Goal: Use online tool/utility: Use online tool/utility

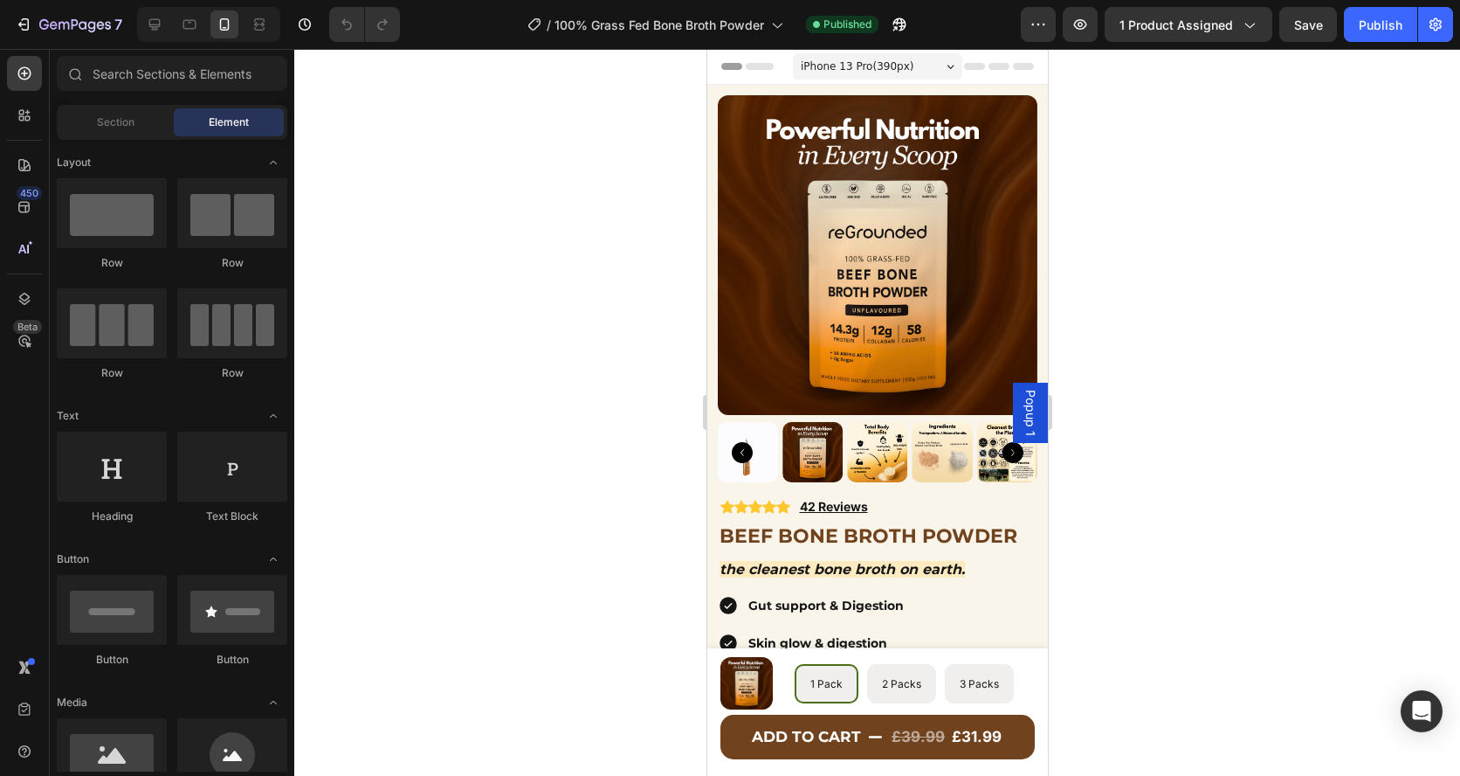
radio input "false"
click at [902, 605] on p "Gut support & Digestion" at bounding box center [891, 606] width 287 height 22
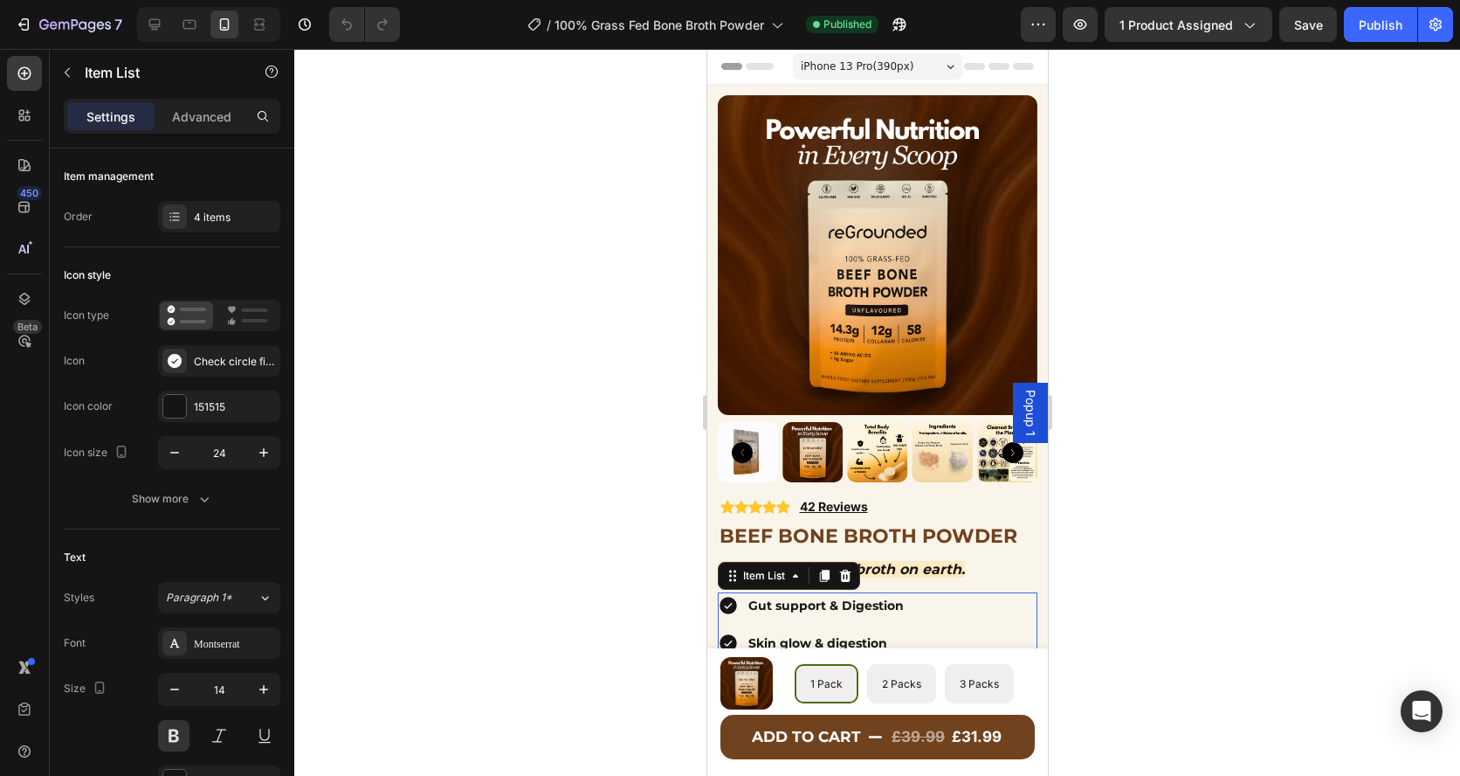
click at [742, 606] on div "Gut support & Digestion" at bounding box center [877, 605] width 320 height 27
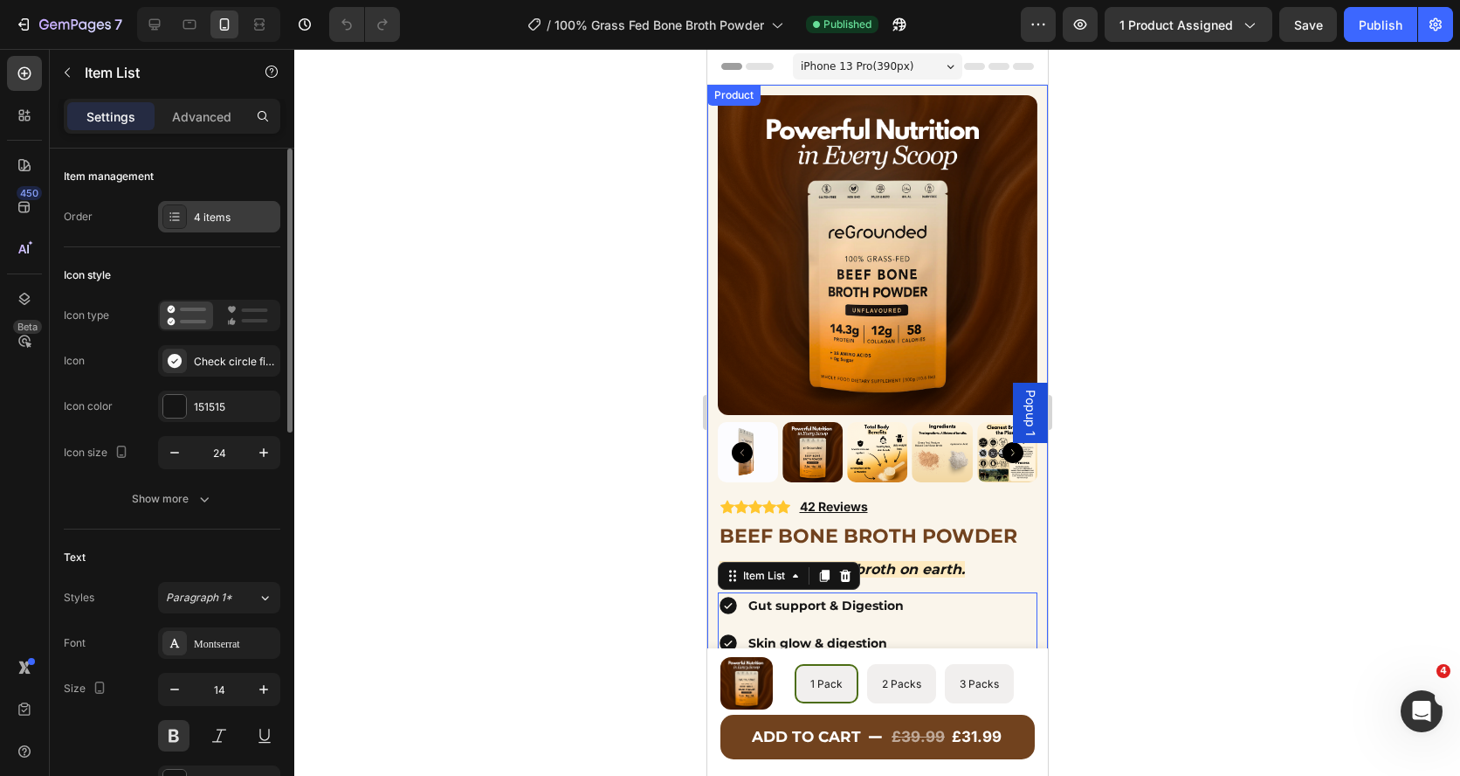
click at [223, 217] on div "4 items" at bounding box center [235, 218] width 82 height 16
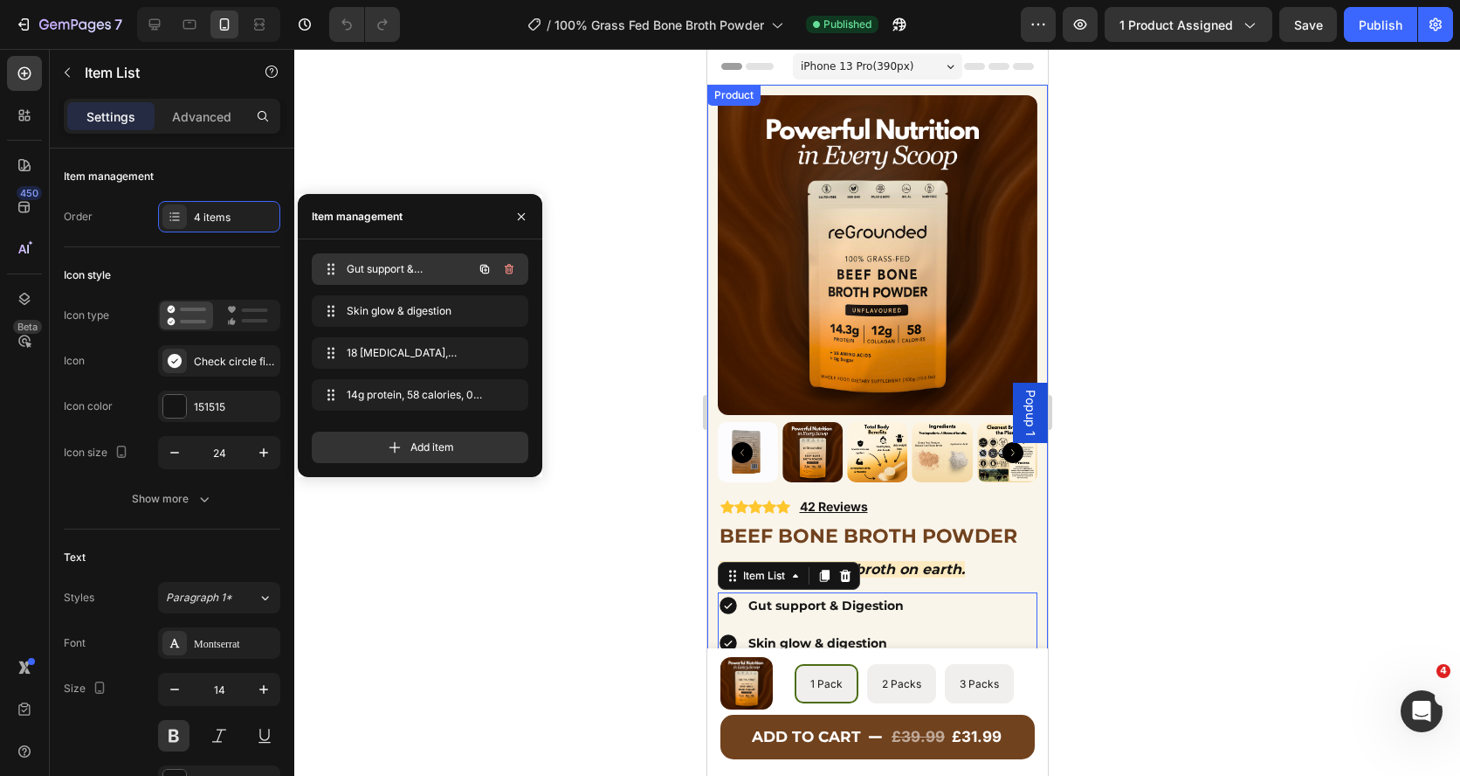
click at [378, 271] on span "Gut support & Digestion" at bounding box center [396, 269] width 99 height 16
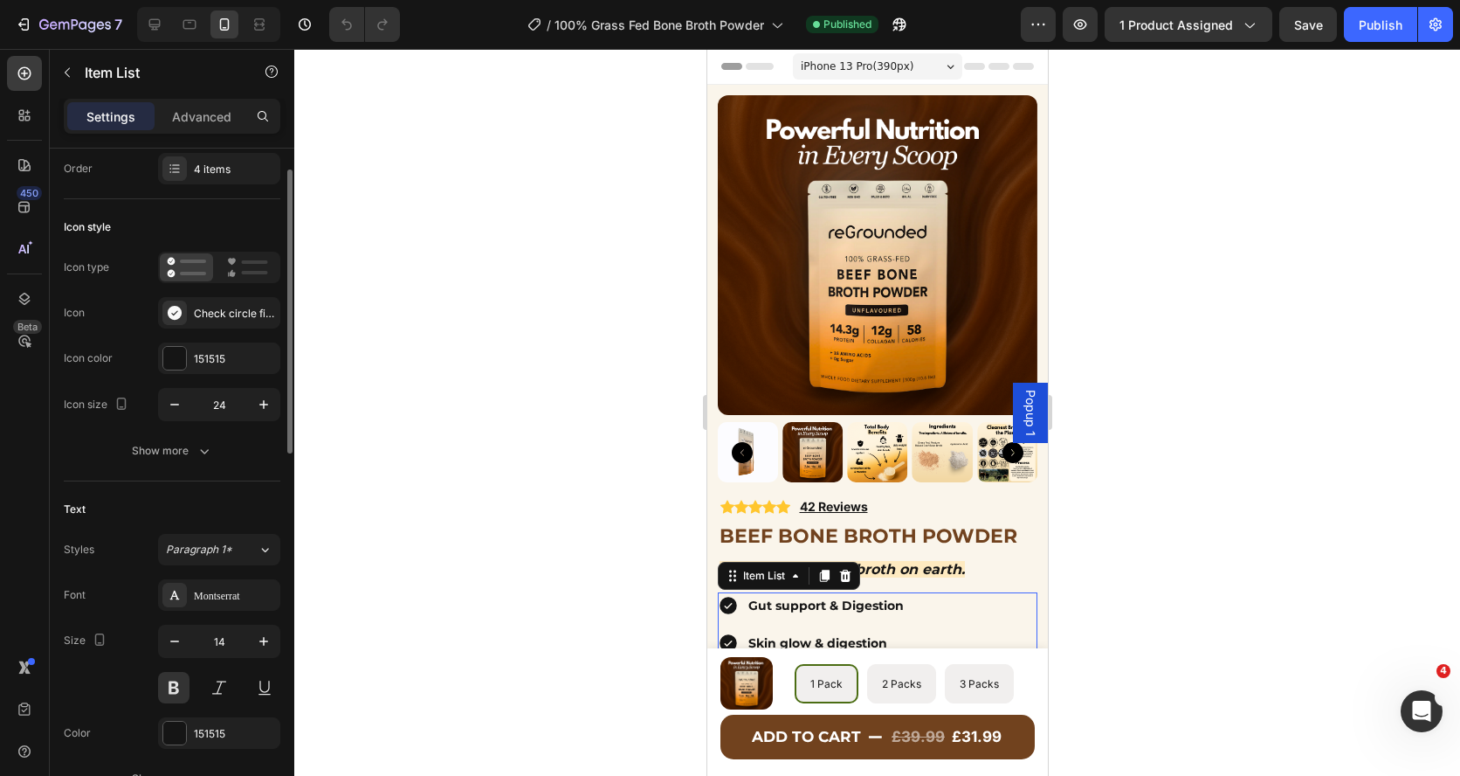
scroll to position [49, 0]
click at [167, 446] on div "Show more" at bounding box center [172, 449] width 81 height 17
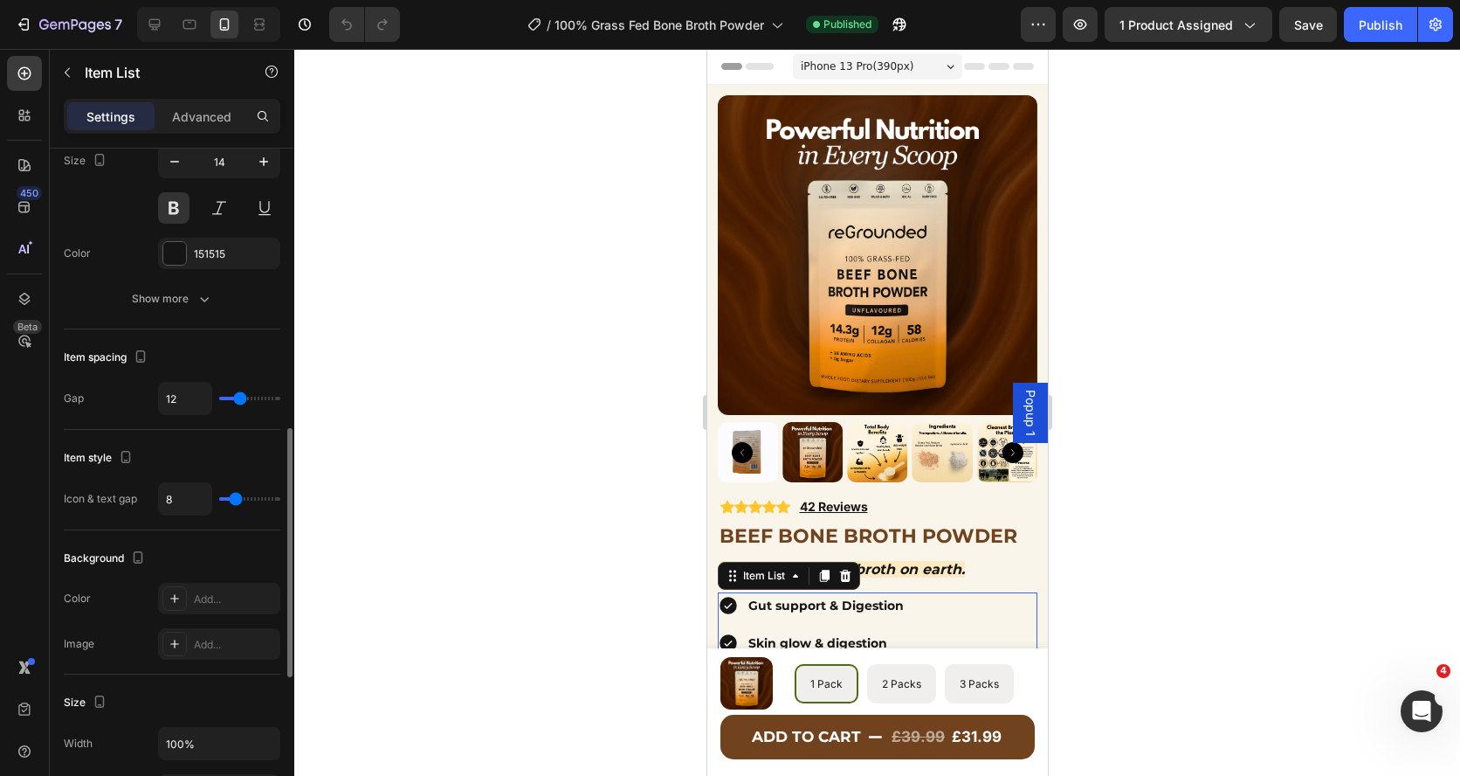
scroll to position [755, 0]
type input "5"
type input "2"
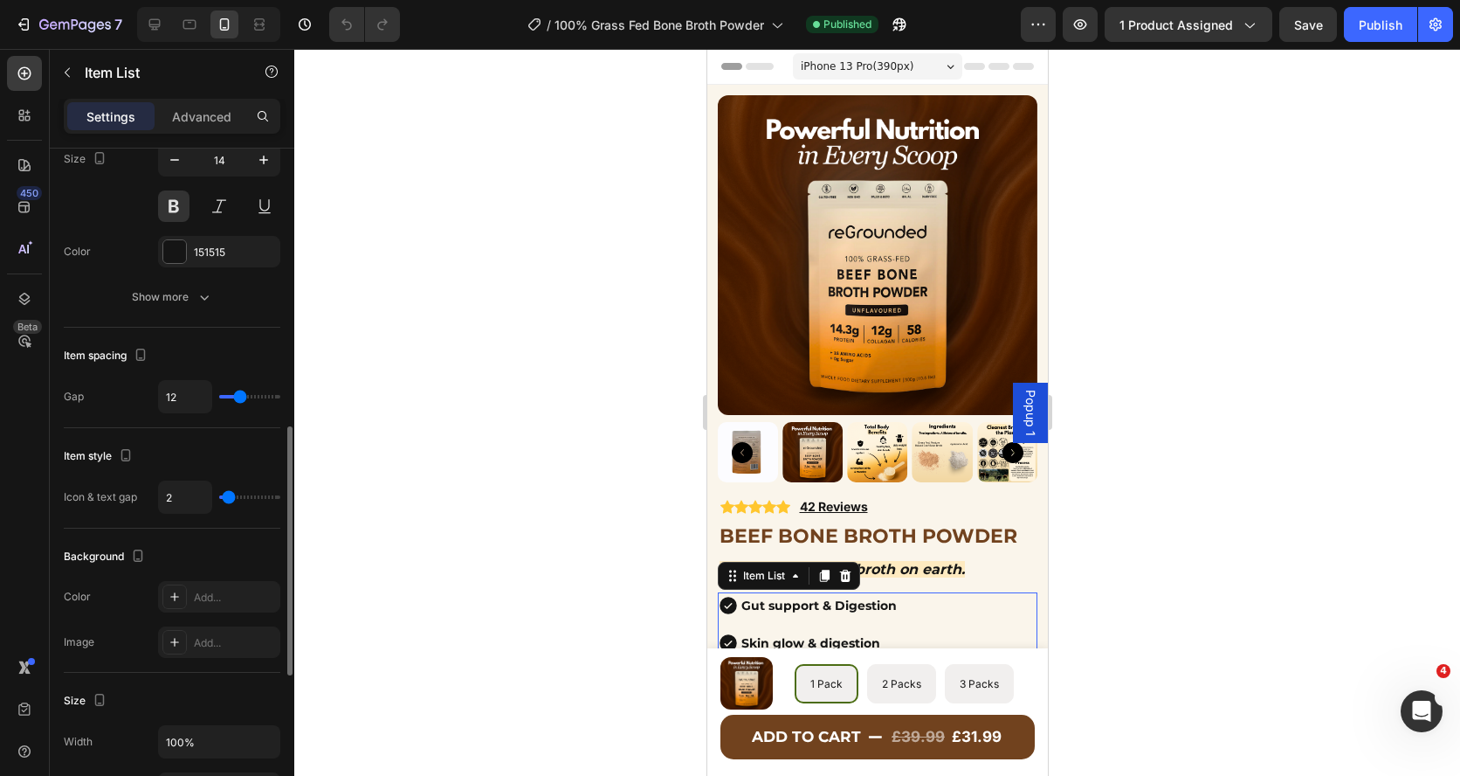
type input "0"
drag, startPoint x: 233, startPoint y: 498, endPoint x: 207, endPoint y: 501, distance: 26.3
type input "0"
click at [219, 499] on input "range" at bounding box center [249, 496] width 61 height 3
type input "3"
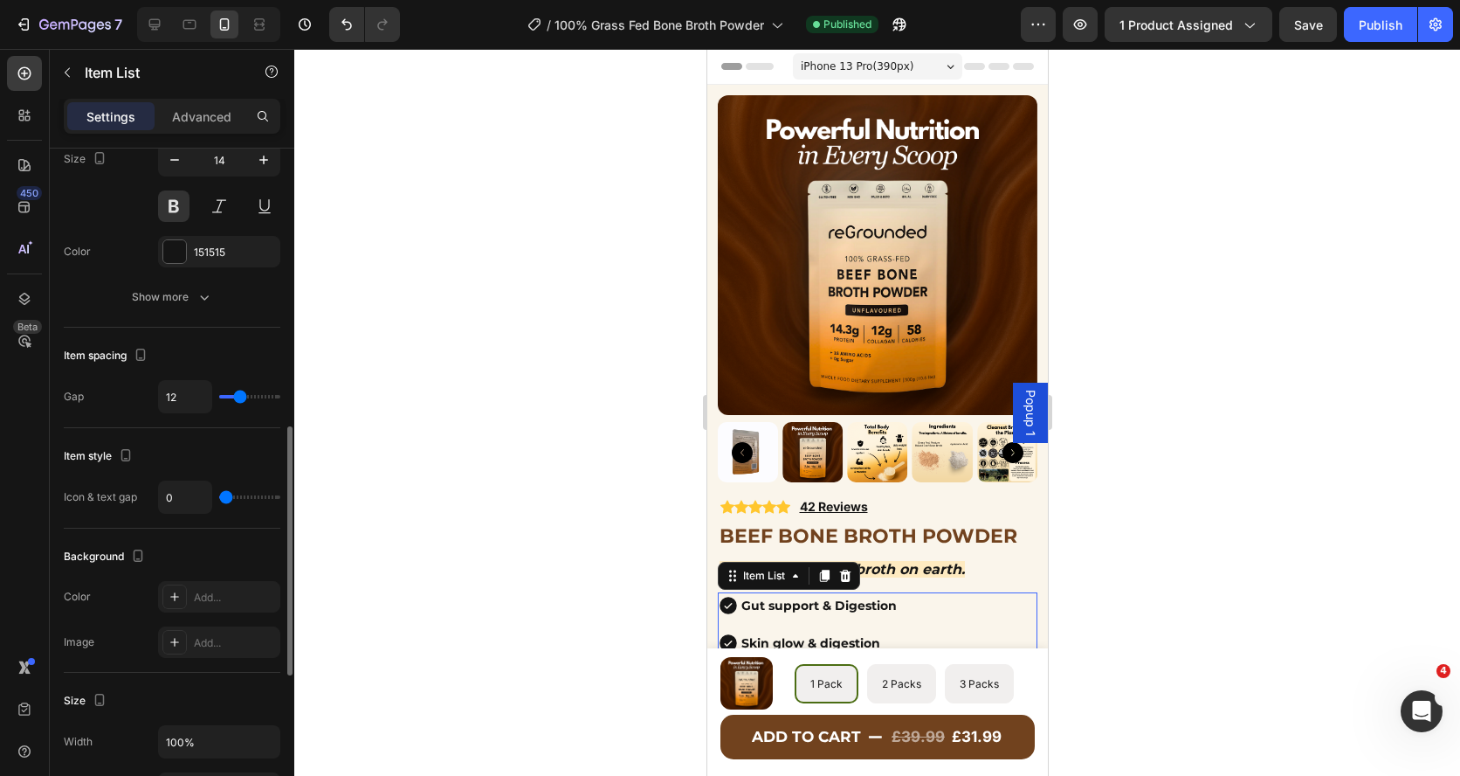
type input "3"
type input "4"
type input "5"
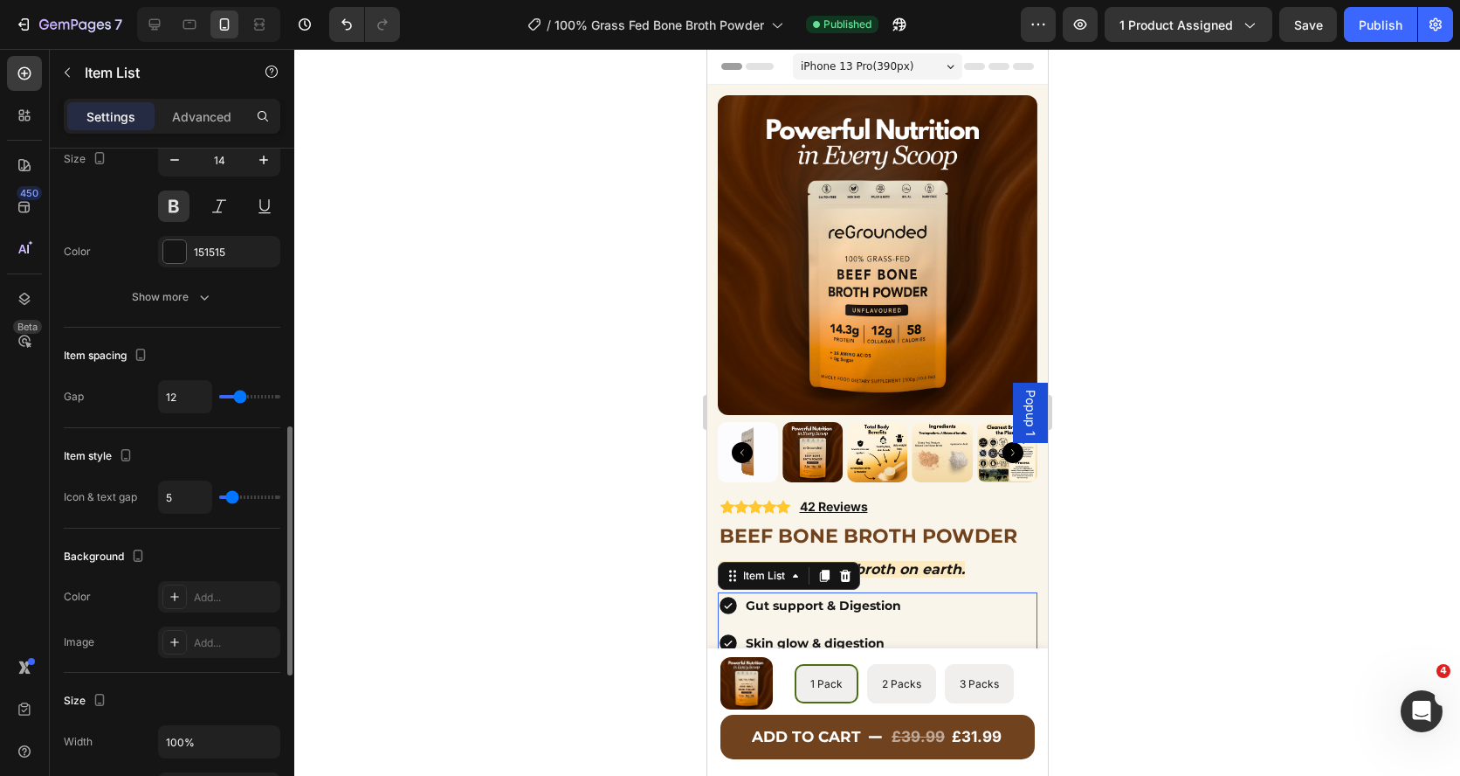
type input "6"
type input "7"
type input "8"
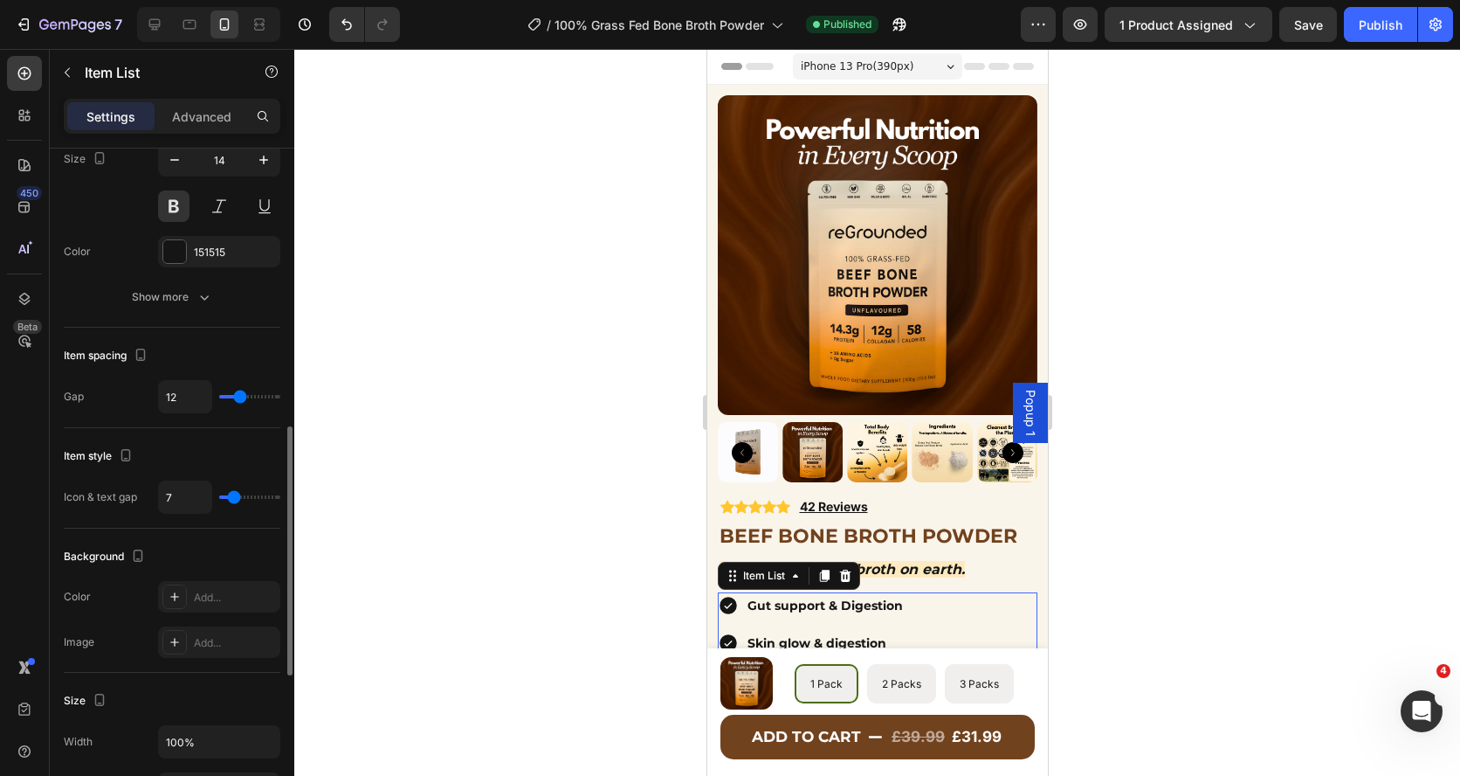
type input "8"
type input "9"
type input "10"
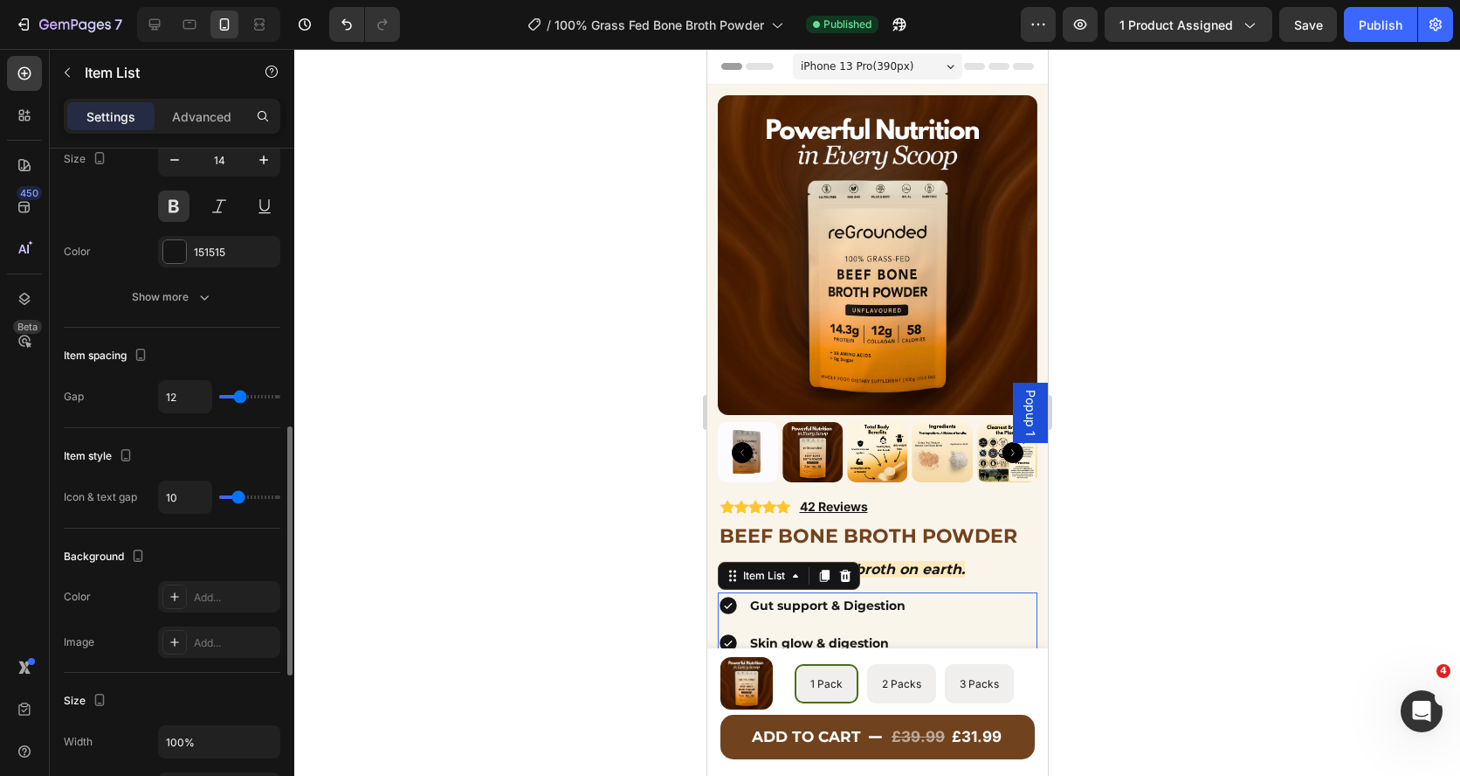
type input "12"
type input "13"
type input "12"
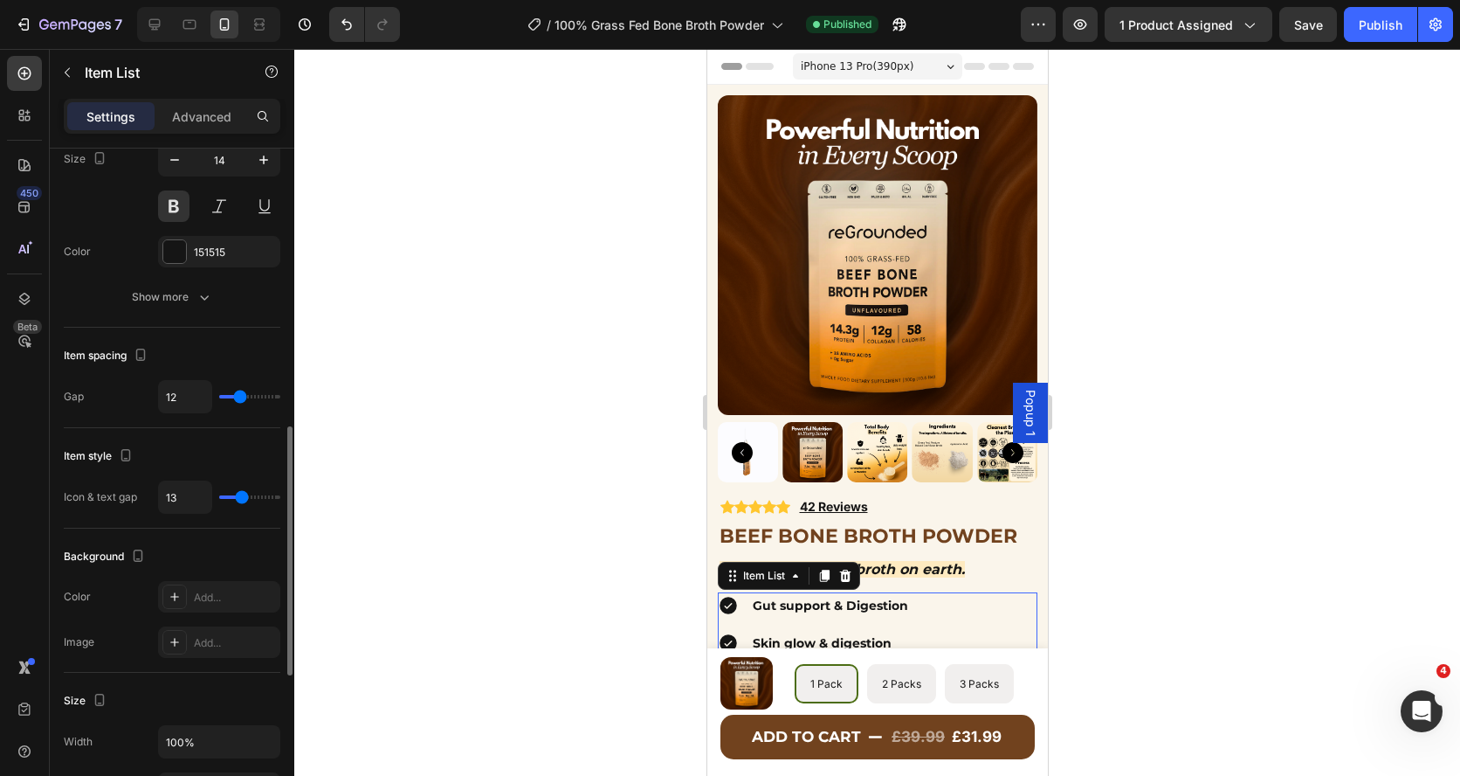
type input "12"
type input "11"
type input "10"
drag, startPoint x: 229, startPoint y: 497, endPoint x: 238, endPoint y: 501, distance: 9.8
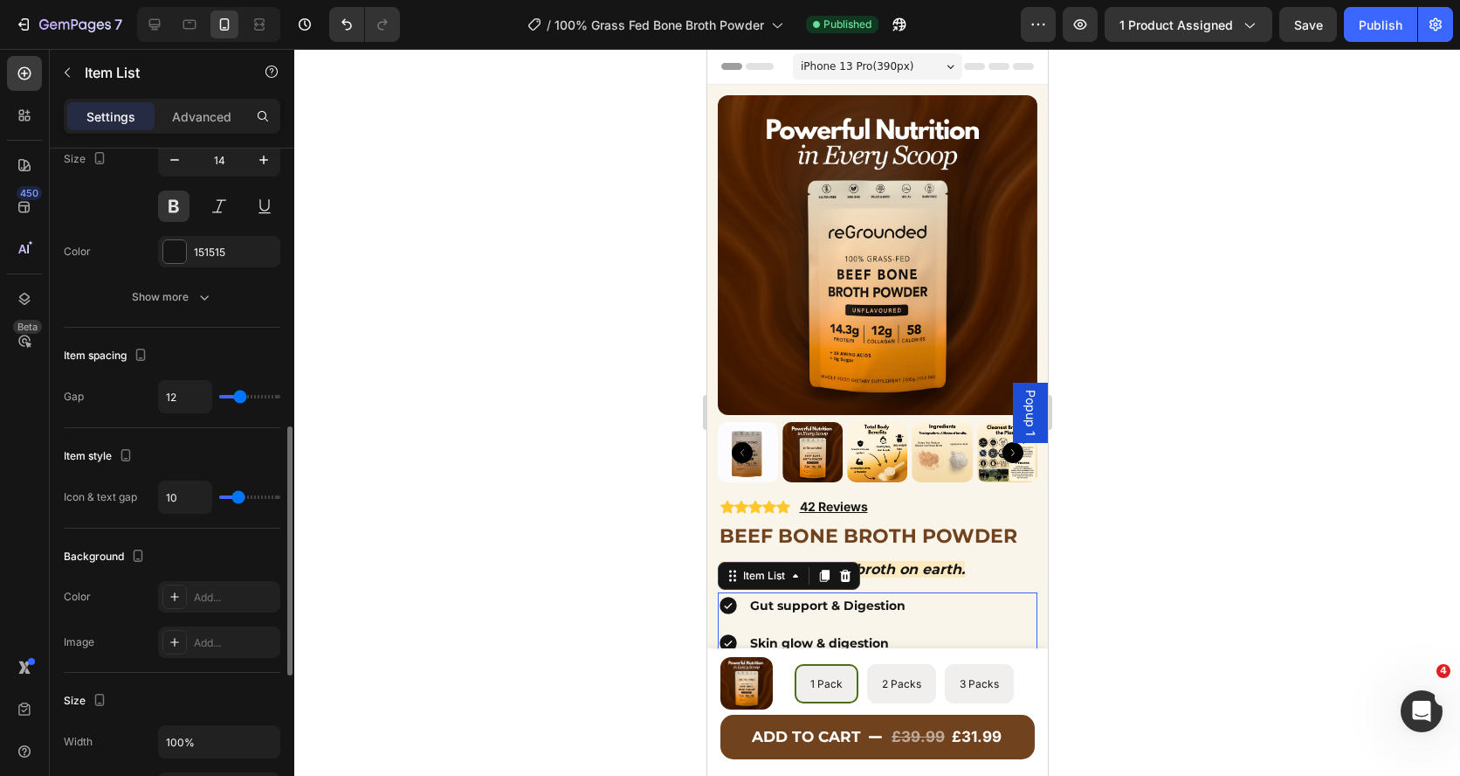
type input "10"
click at [238, 499] on input "range" at bounding box center [249, 496] width 61 height 3
type input "8"
type input "7"
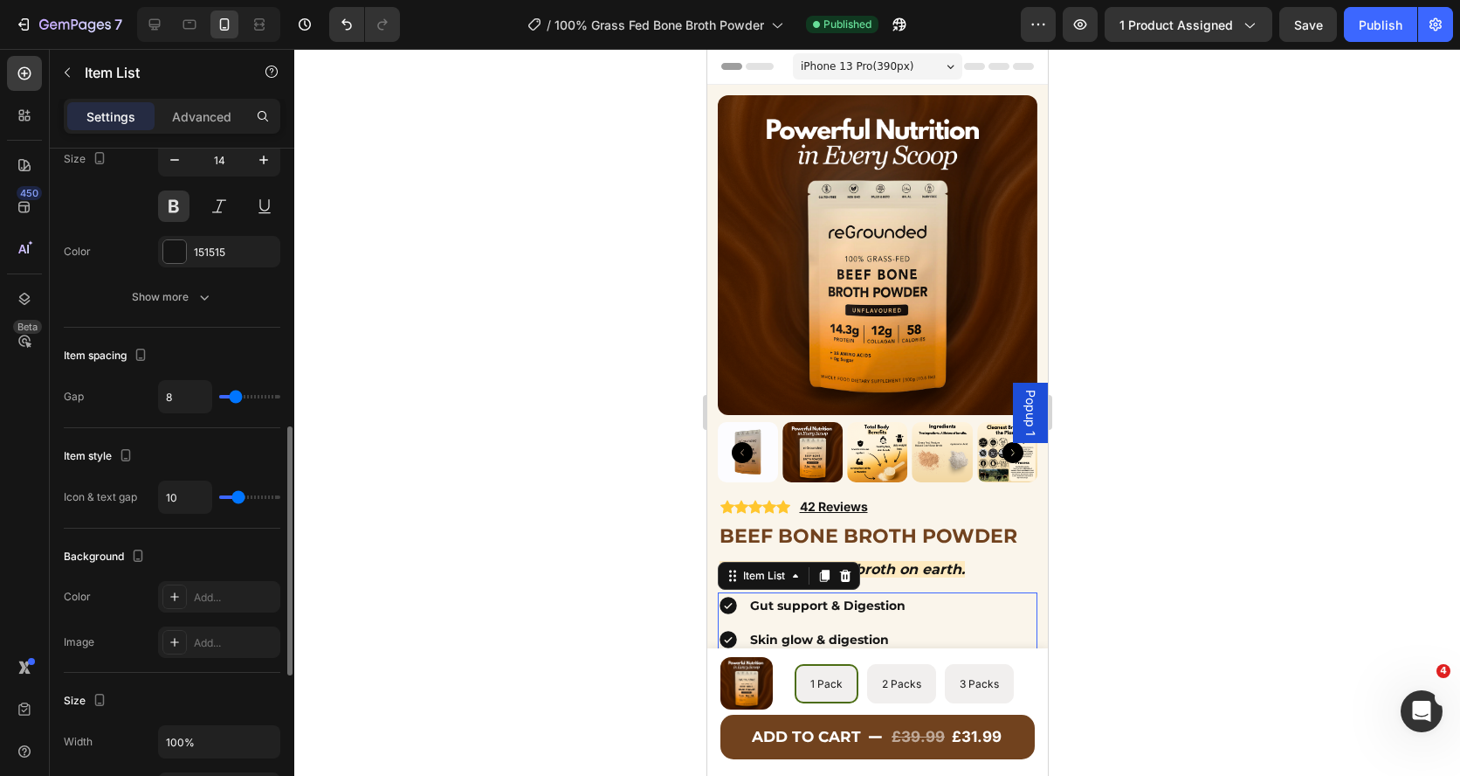
type input "7"
type input "5"
type input "2"
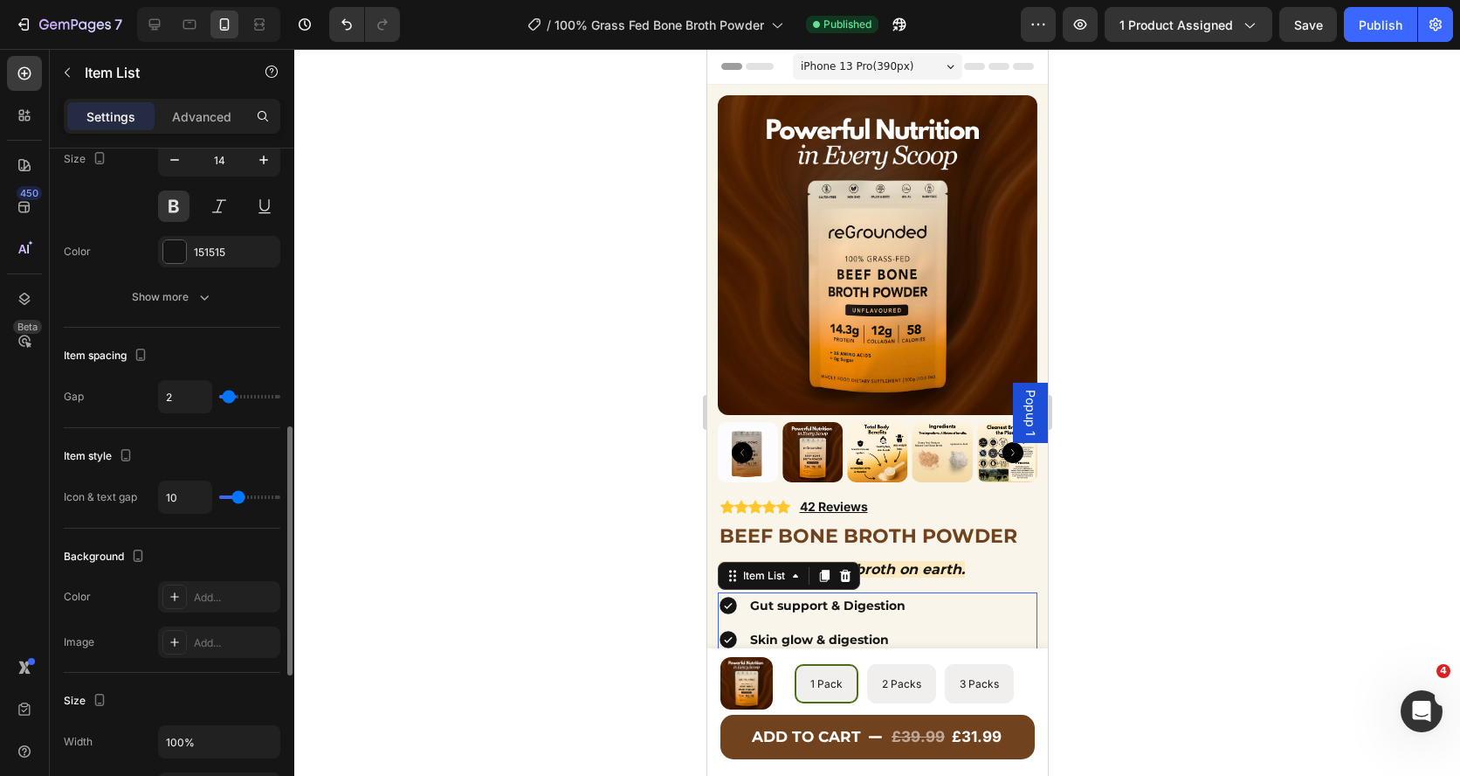
type input "1"
type input "0"
drag, startPoint x: 237, startPoint y: 398, endPoint x: 211, endPoint y: 397, distance: 26.2
type input "0"
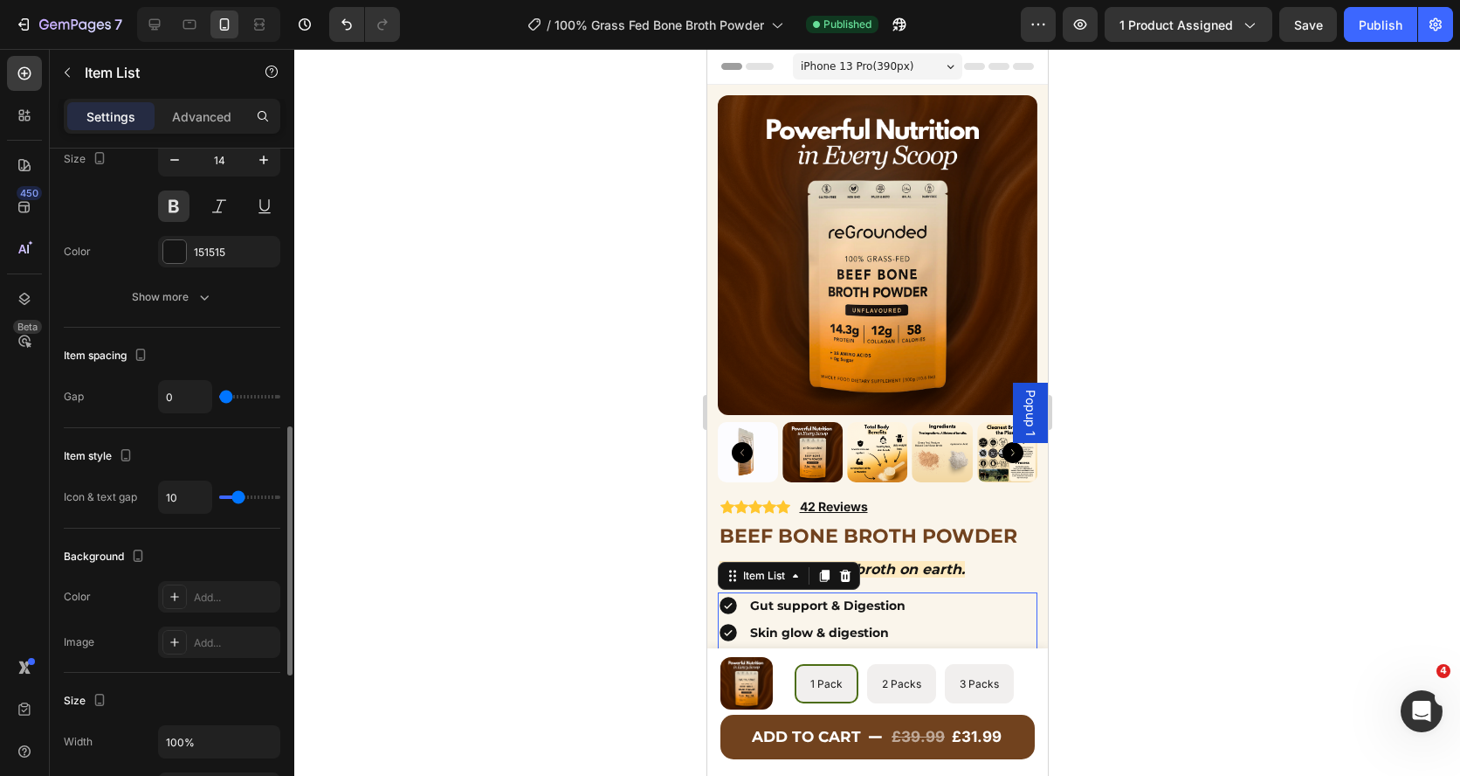
click at [219, 397] on input "range" at bounding box center [249, 396] width 61 height 3
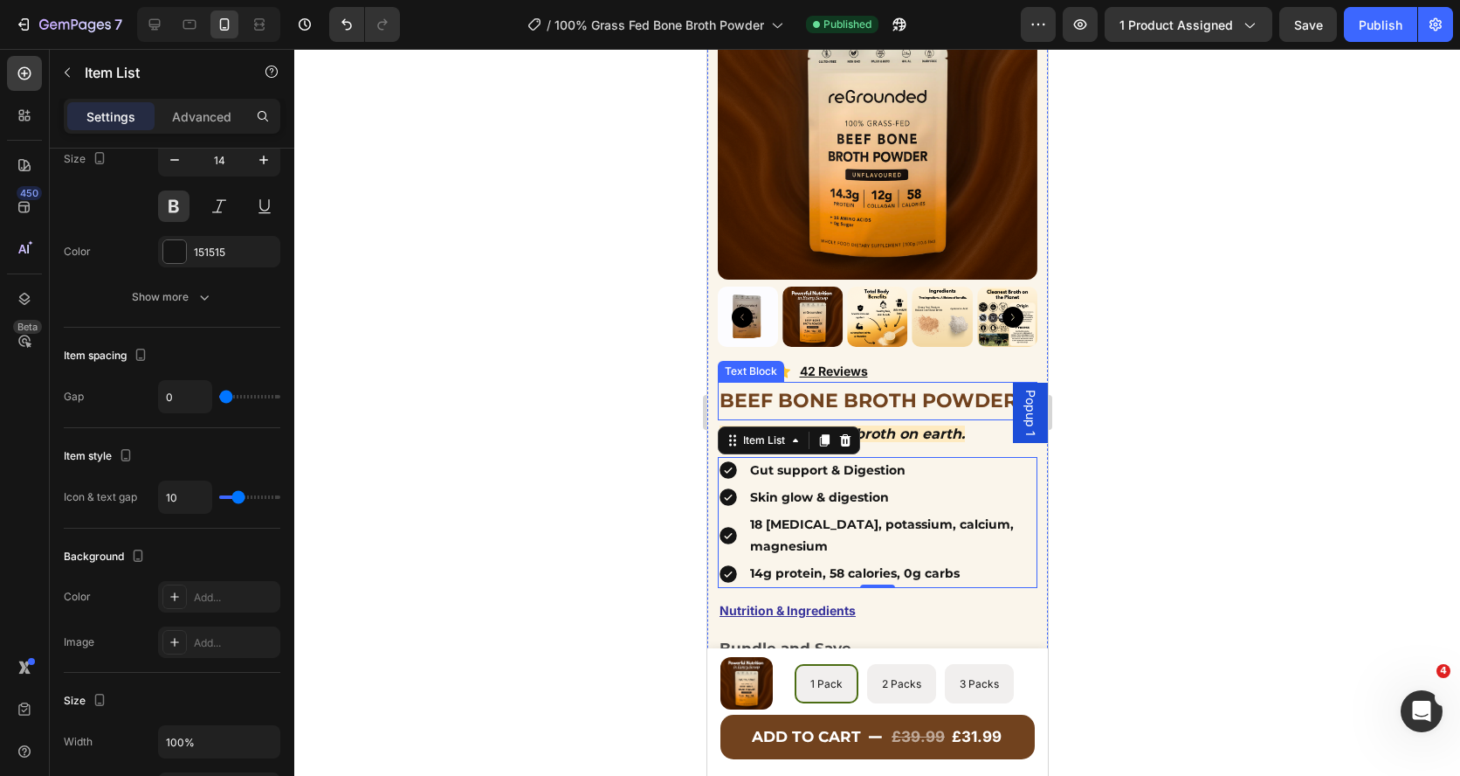
scroll to position [137, 0]
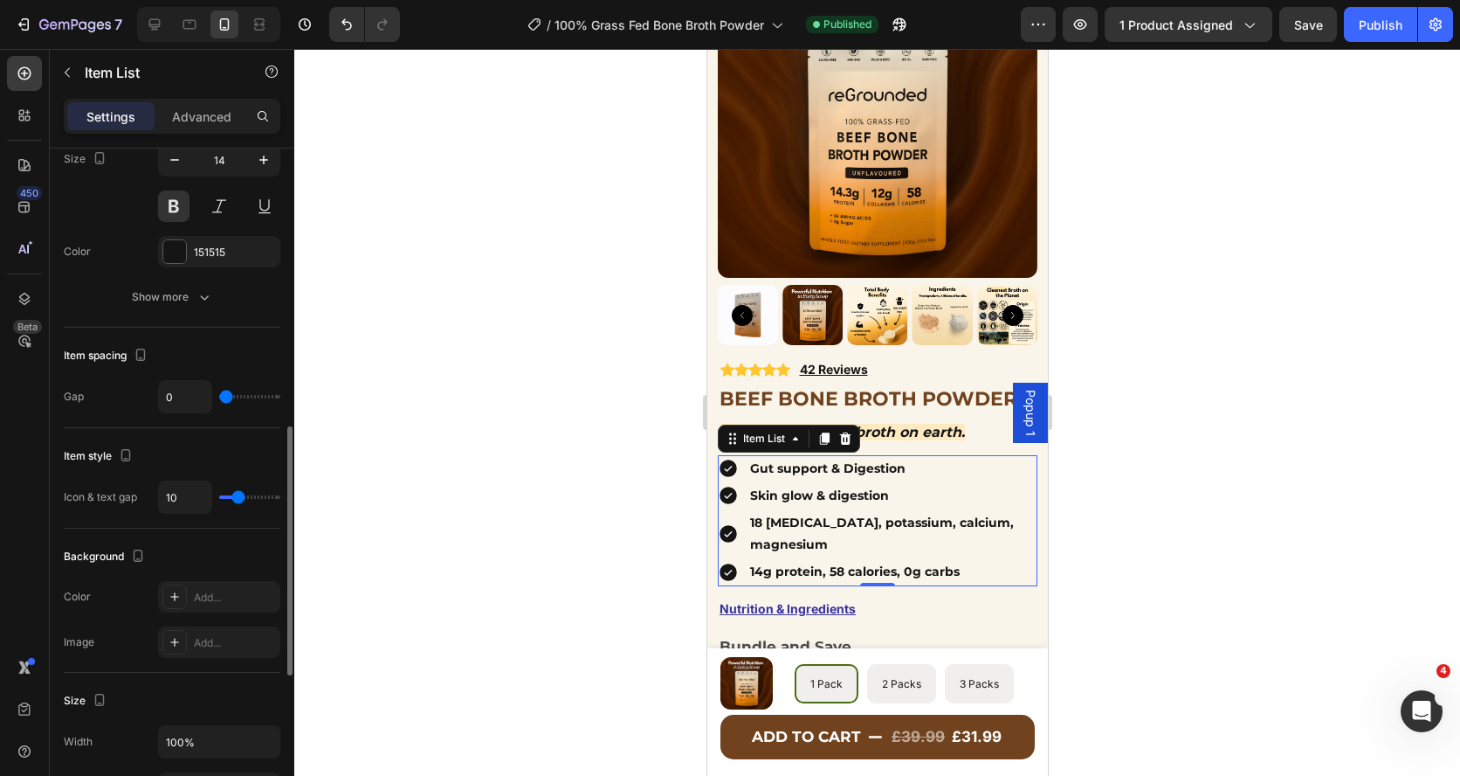
type input "1"
type input "4"
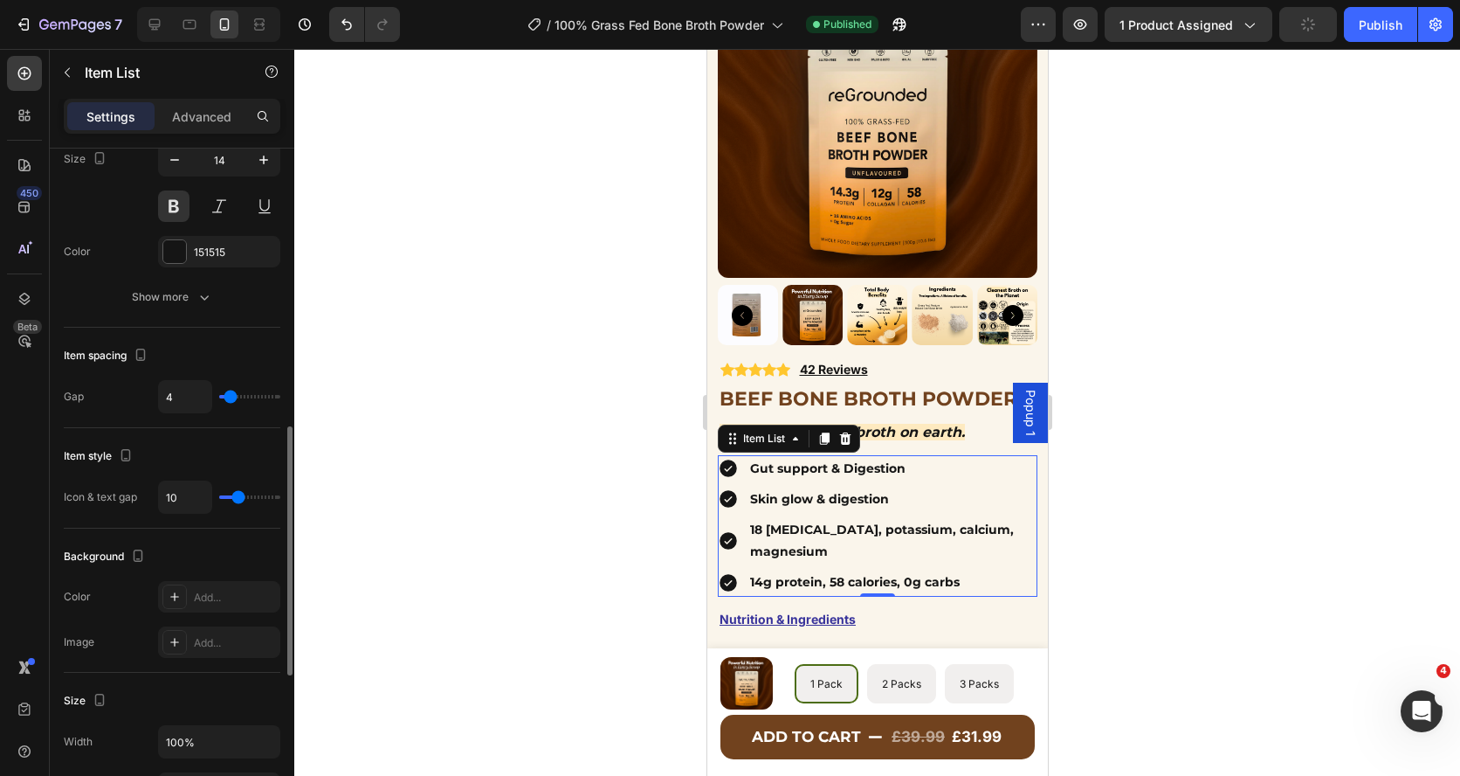
type input "5"
type input "6"
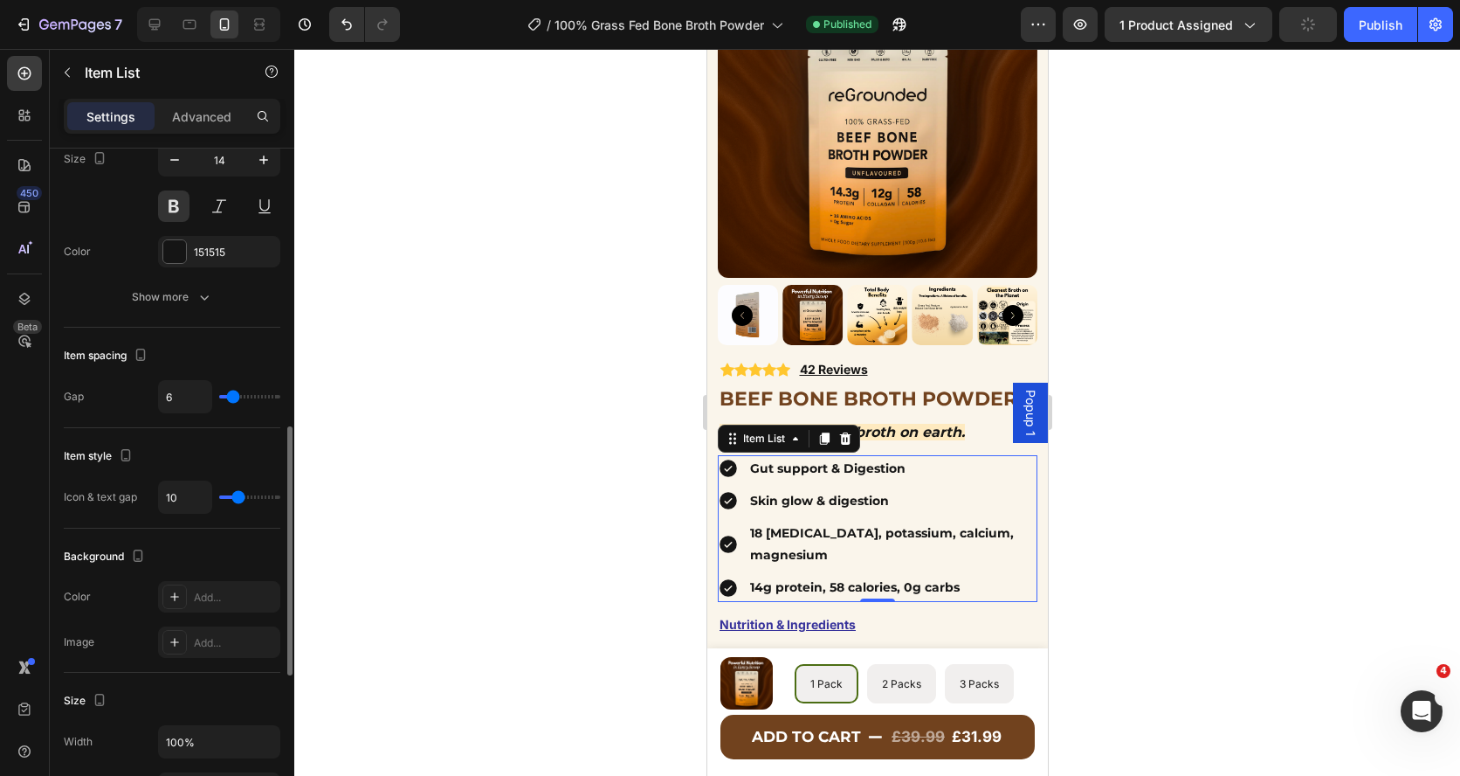
type input "7"
type input "8"
type input "9"
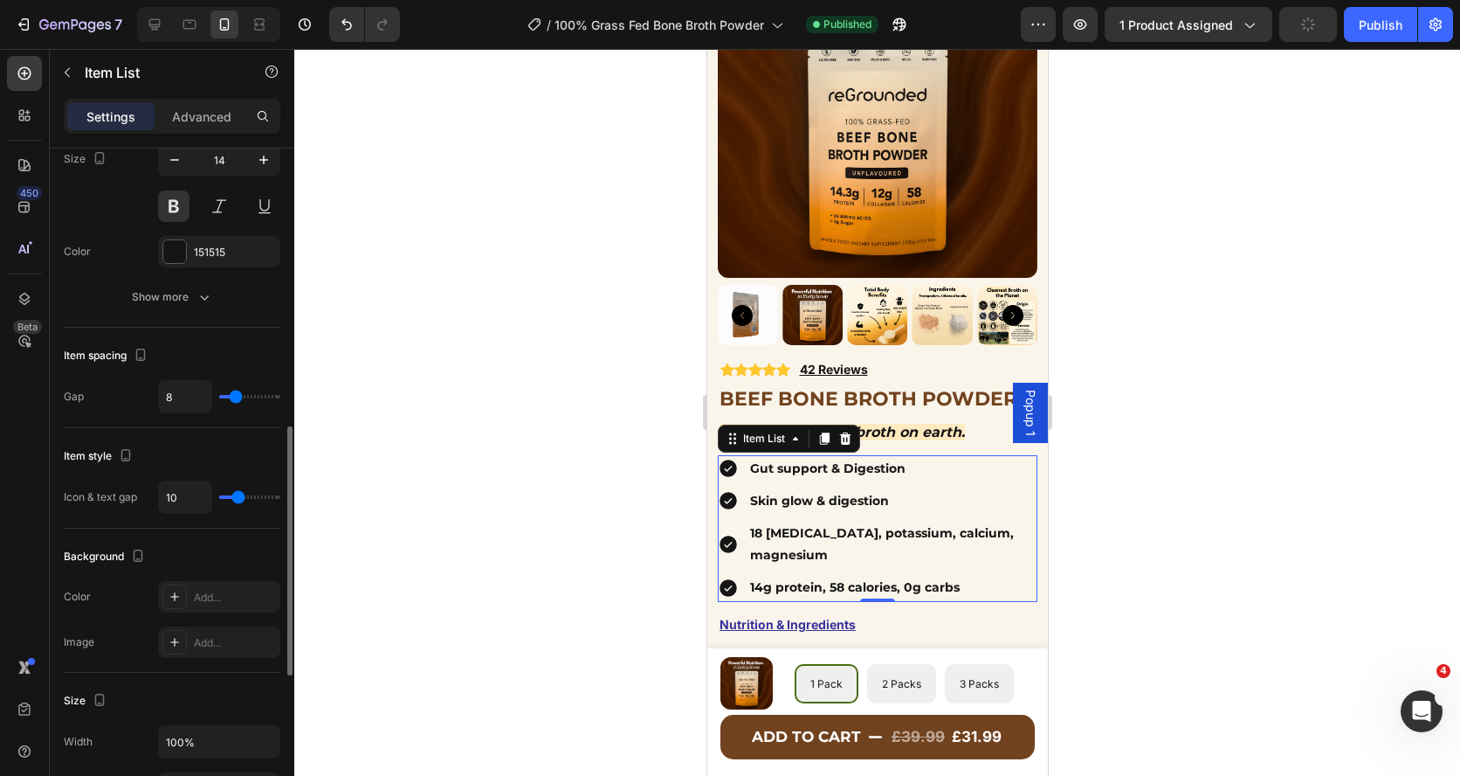
type input "9"
type input "10"
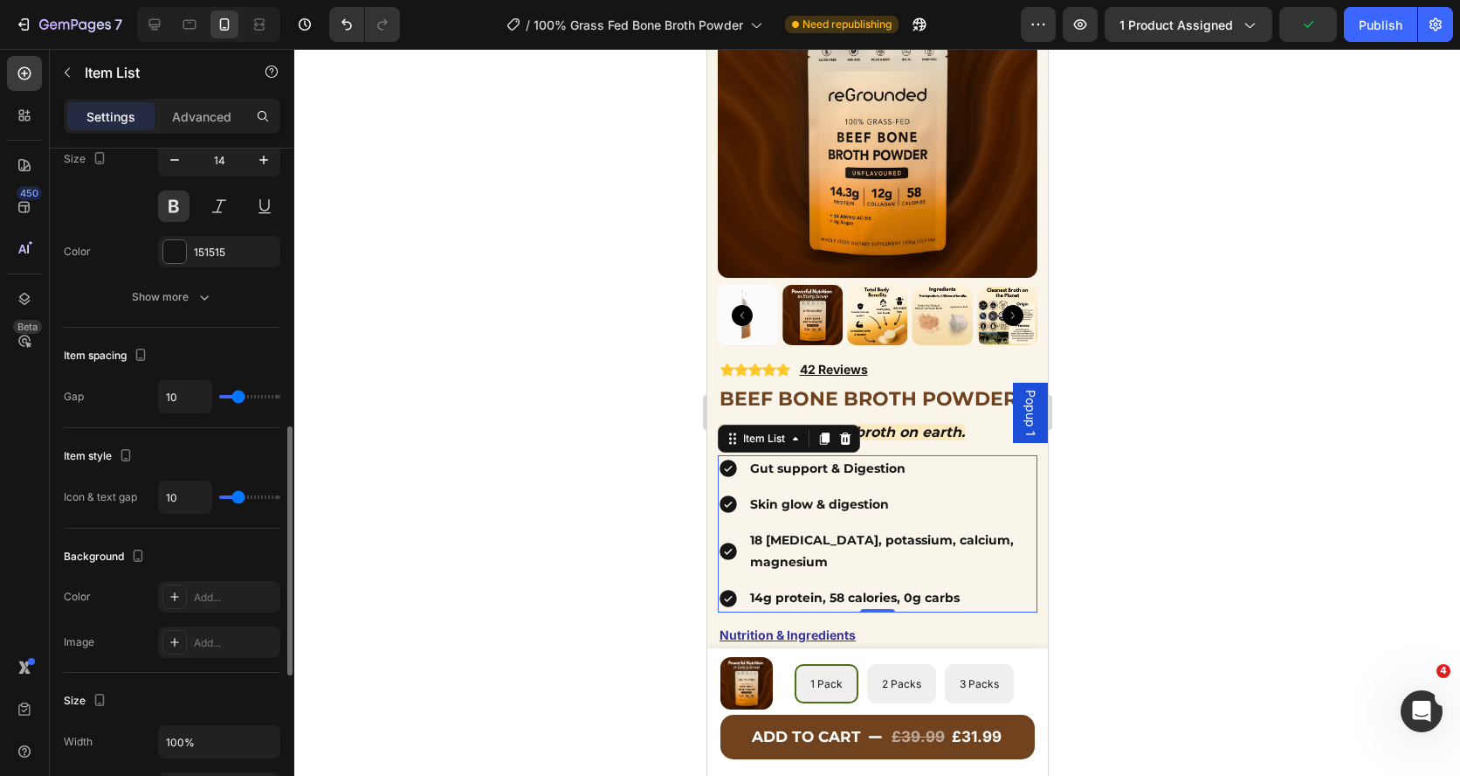
type input "9"
type input "8"
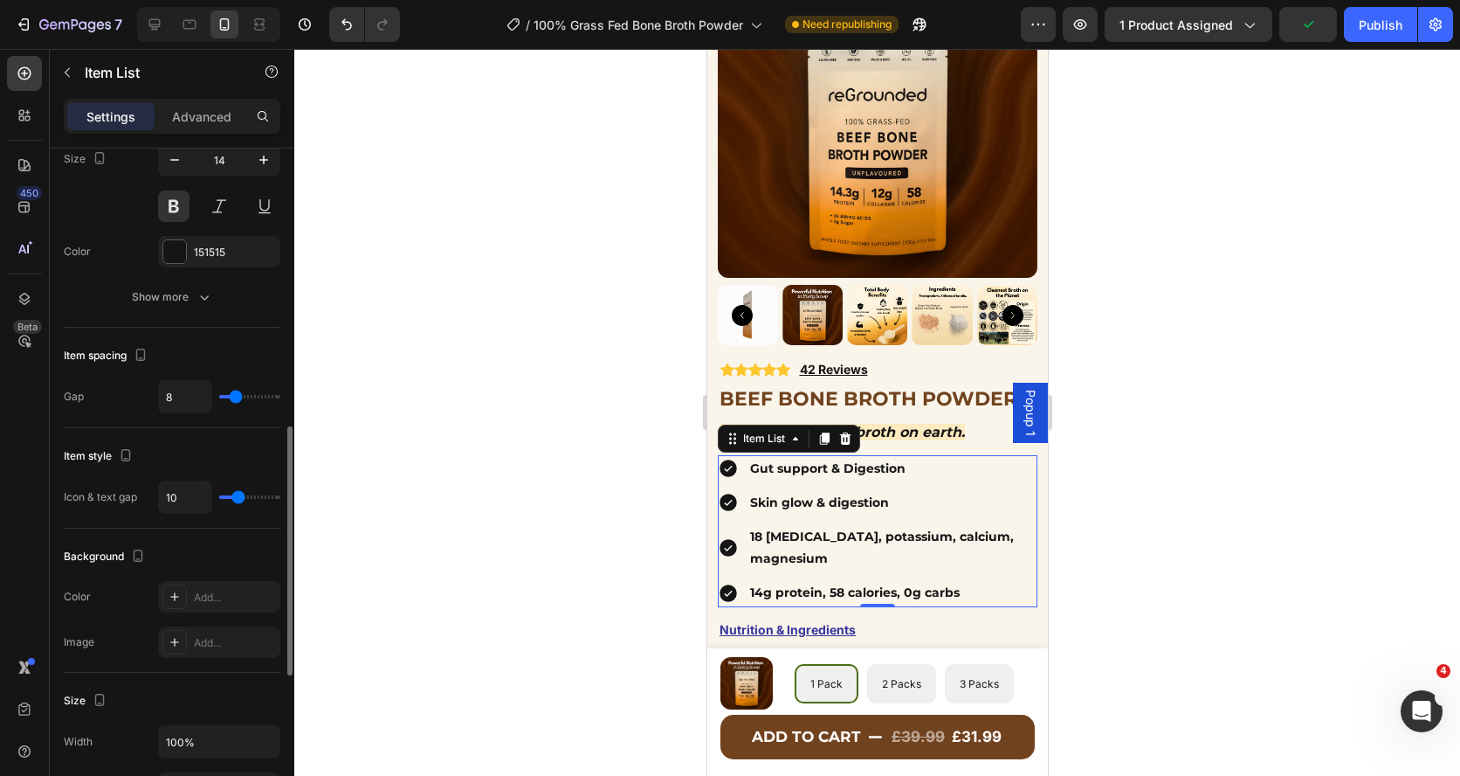
drag, startPoint x: 227, startPoint y: 400, endPoint x: 236, endPoint y: 401, distance: 8.8
type input "8"
click at [236, 398] on input "range" at bounding box center [249, 396] width 61 height 3
